Goal: Task Accomplishment & Management: Manage account settings

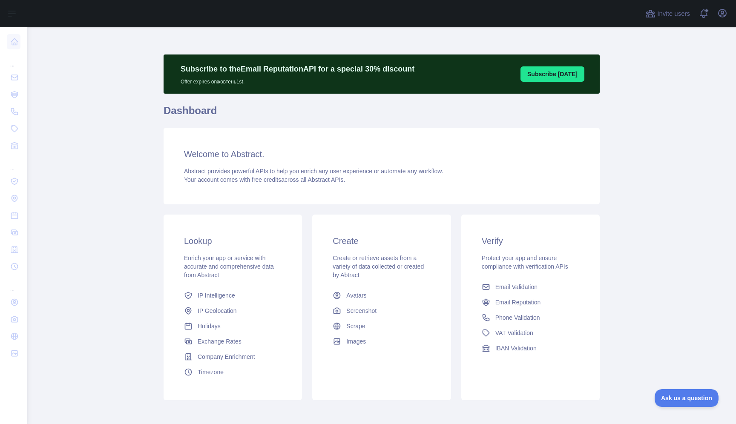
click at [730, 17] on div "Invite users View notifications Open user menu" at bounding box center [381, 13] width 709 height 27
click at [724, 15] on icon "button" at bounding box center [722, 13] width 8 height 8
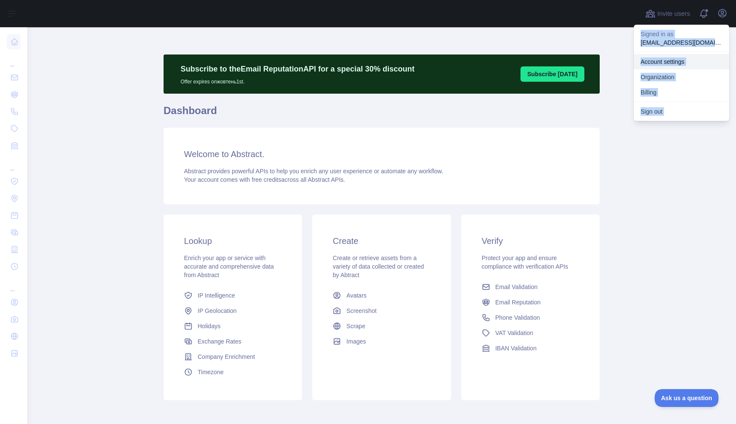
click at [712, 64] on link "Account settings" at bounding box center [681, 61] width 95 height 15
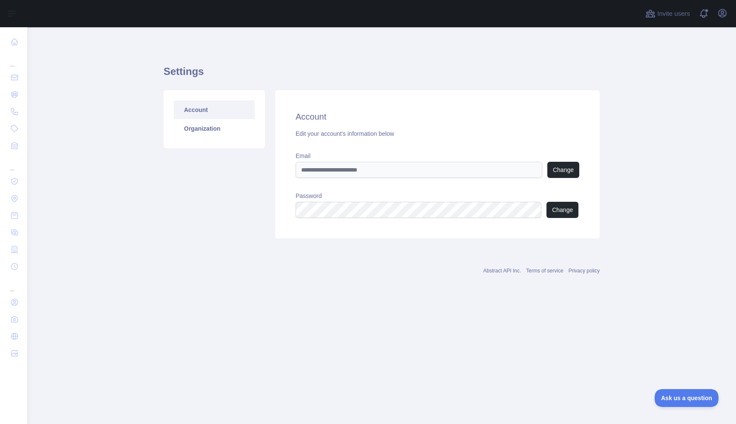
click at [675, 123] on main "Settings Account Organization Account Edit your account's information below Ema…" at bounding box center [381, 225] width 709 height 397
click at [720, 14] on icon "button" at bounding box center [722, 13] width 8 height 8
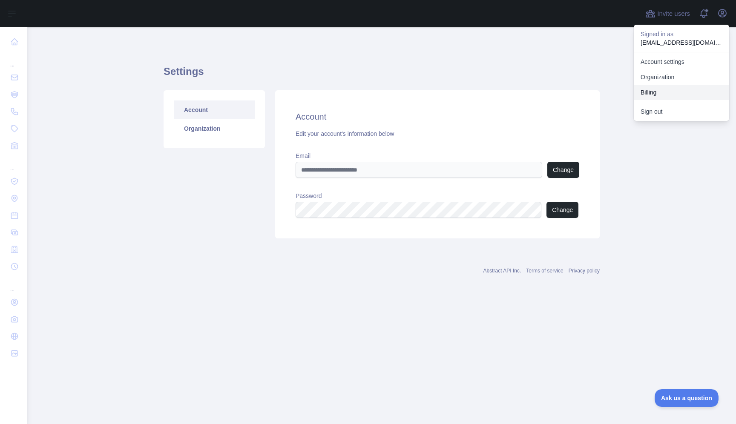
click at [668, 87] on button "Billing" at bounding box center [681, 92] width 95 height 15
